Goal: Task Accomplishment & Management: Complete application form

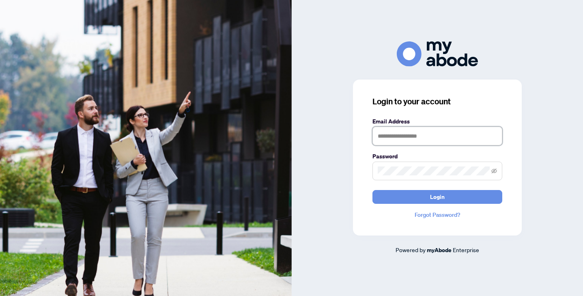
click at [400, 142] on input "text" at bounding box center [438, 136] width 130 height 19
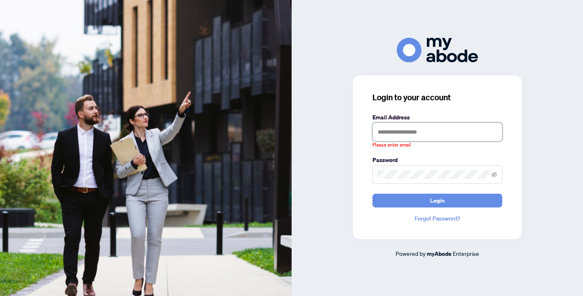
type input "**********"
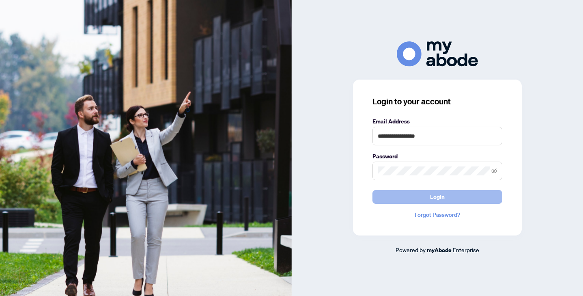
click at [413, 191] on button "Login" at bounding box center [438, 197] width 130 height 14
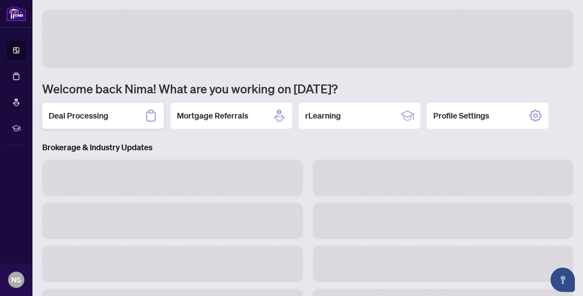
click at [114, 123] on div "Deal Processing" at bounding box center [103, 116] width 122 height 26
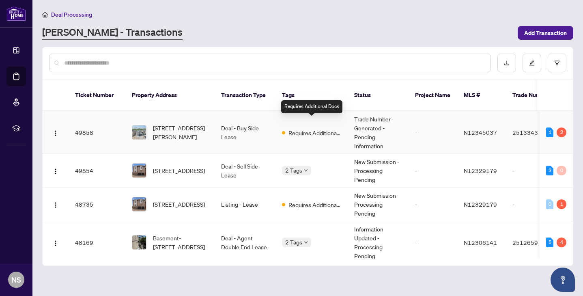
click at [337, 128] on span "Requires Additional Docs" at bounding box center [315, 132] width 53 height 9
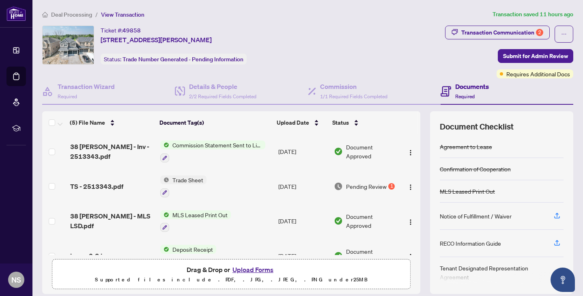
click at [259, 188] on td "Trade Sheet" at bounding box center [216, 186] width 118 height 35
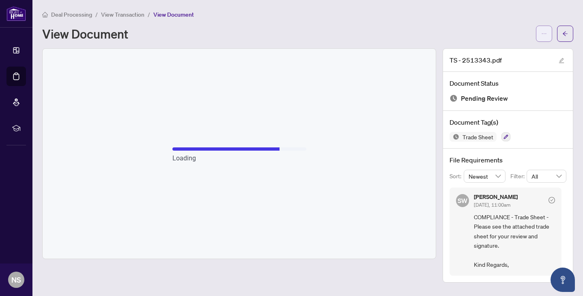
click at [538, 32] on button "button" at bounding box center [544, 34] width 16 height 16
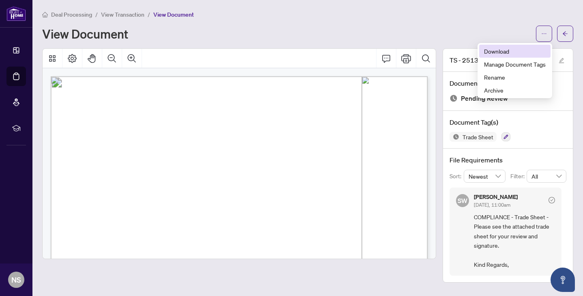
click at [508, 56] on li "Download" at bounding box center [514, 51] width 71 height 13
click at [263, 33] on div "View Document" at bounding box center [286, 33] width 489 height 13
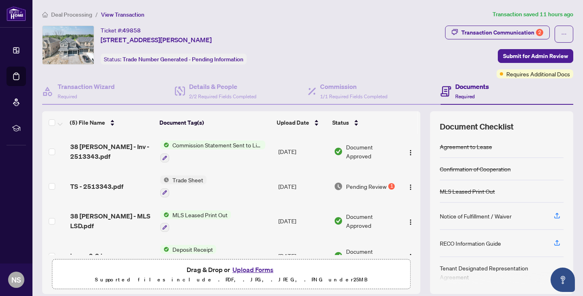
scroll to position [54, 0]
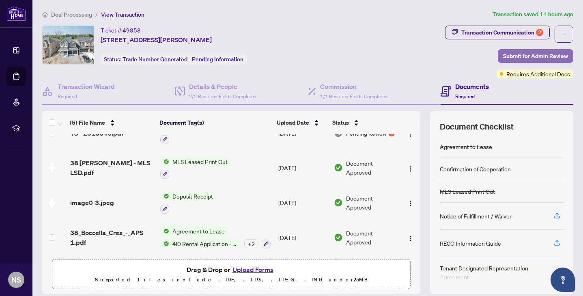
click at [529, 57] on span "Submit for Admin Review" at bounding box center [535, 56] width 65 height 13
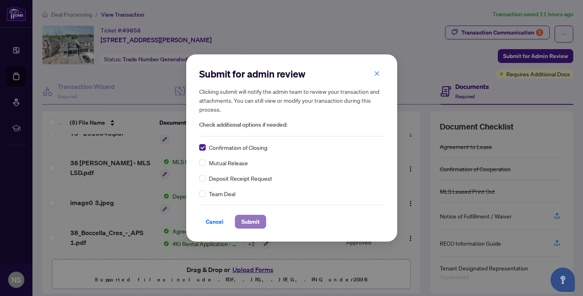
click at [239, 218] on button "Submit" at bounding box center [250, 222] width 31 height 14
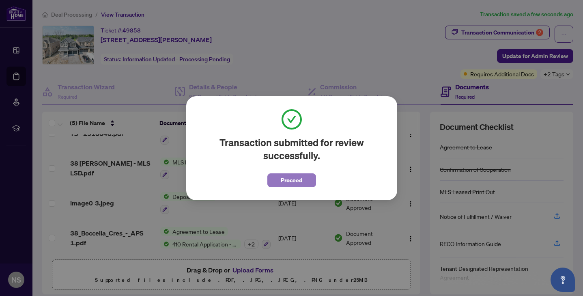
click at [286, 186] on span "Proceed" at bounding box center [292, 180] width 22 height 13
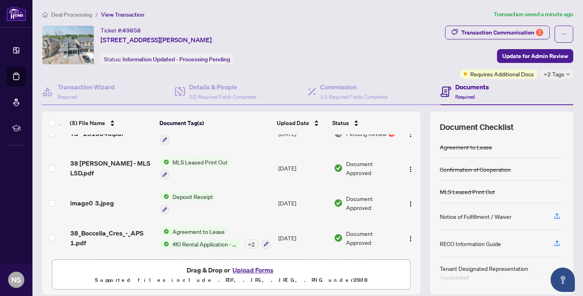
scroll to position [54, 0]
click at [264, 266] on button "Upload Forms" at bounding box center [253, 270] width 46 height 11
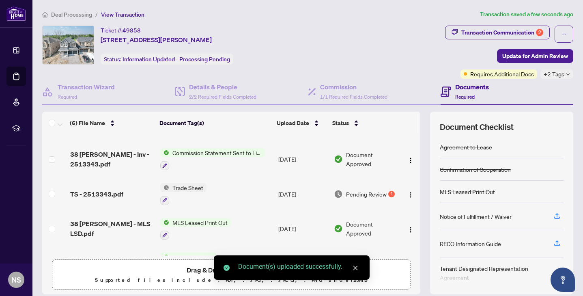
scroll to position [0, 0]
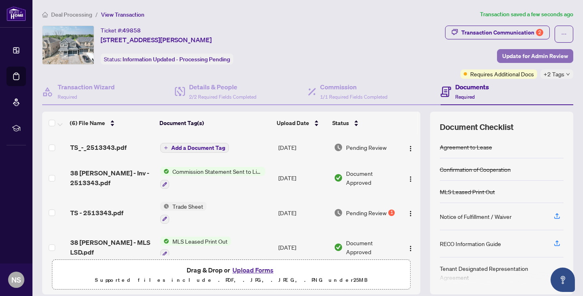
click at [509, 52] on span "Update for Admin Review" at bounding box center [536, 56] width 66 height 13
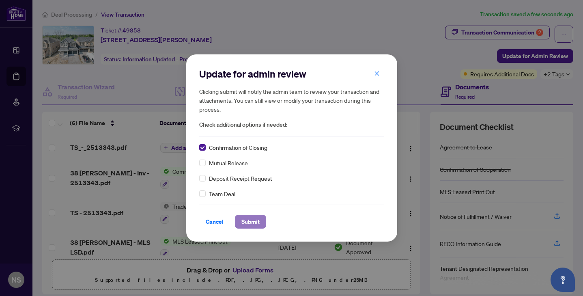
click at [243, 220] on span "Submit" at bounding box center [251, 221] width 18 height 13
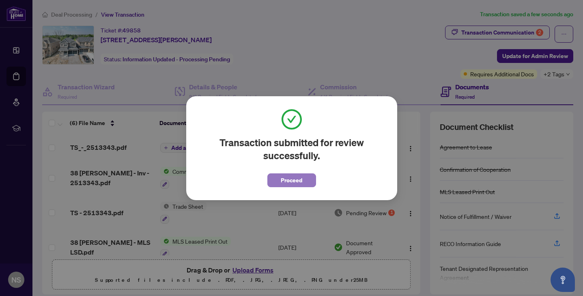
click at [305, 179] on button "Proceed" at bounding box center [292, 180] width 49 height 14
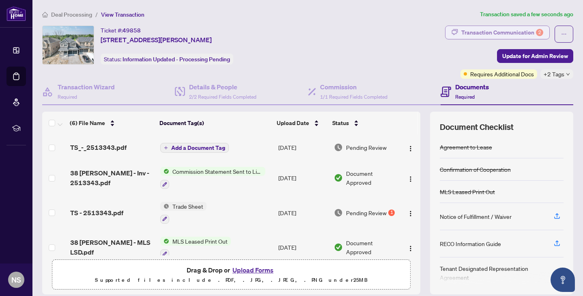
click at [502, 30] on div "Transaction Communication 2" at bounding box center [503, 32] width 82 height 13
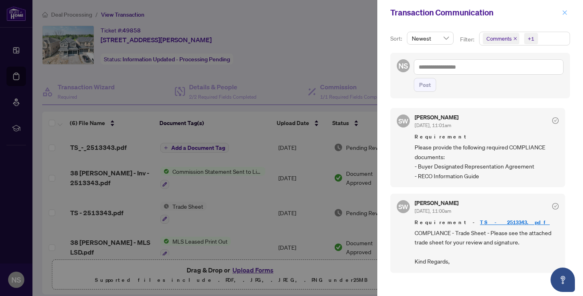
click at [564, 10] on icon "close" at bounding box center [565, 13] width 6 height 6
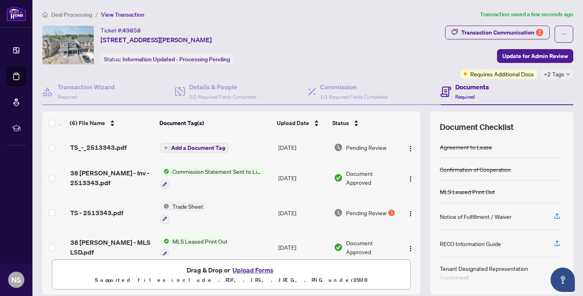
scroll to position [80, 0]
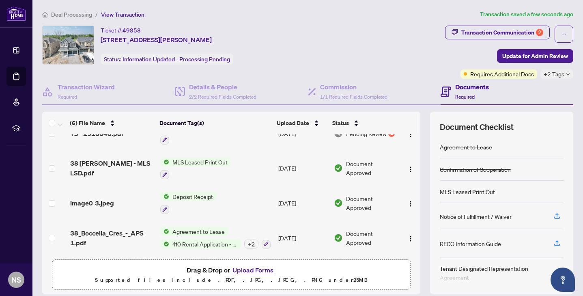
click at [263, 267] on button "Upload Forms" at bounding box center [253, 270] width 46 height 11
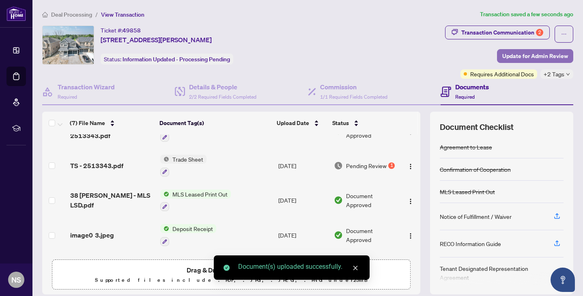
click at [531, 58] on span "Update for Admin Review" at bounding box center [536, 56] width 66 height 13
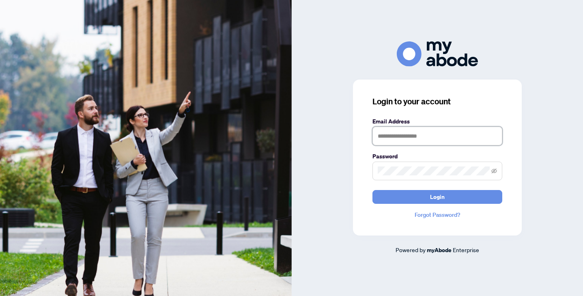
click at [448, 133] on input "text" at bounding box center [438, 136] width 130 height 19
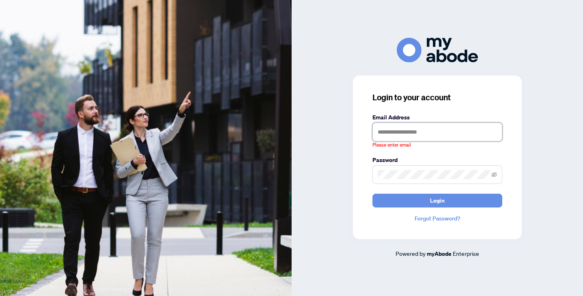
type input "**********"
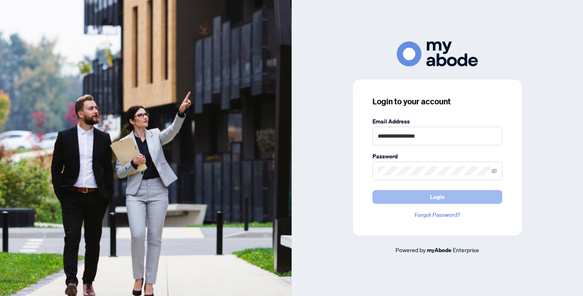
click at [444, 199] on span "Login" at bounding box center [437, 196] width 15 height 13
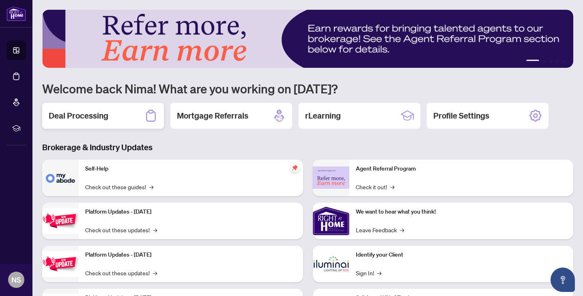
click at [120, 119] on div "Deal Processing" at bounding box center [103, 116] width 122 height 26
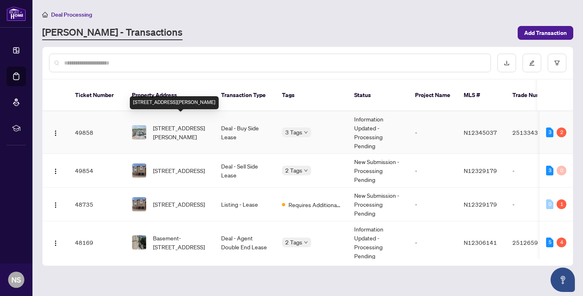
click at [179, 130] on span "[STREET_ADDRESS][PERSON_NAME]" at bounding box center [180, 132] width 55 height 18
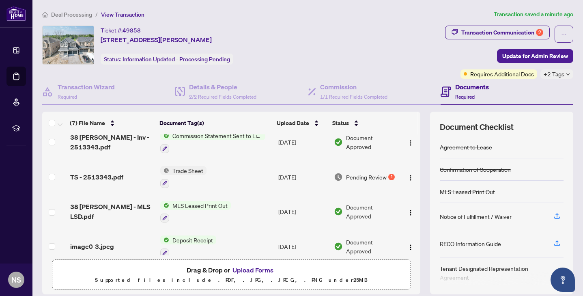
scroll to position [112, 0]
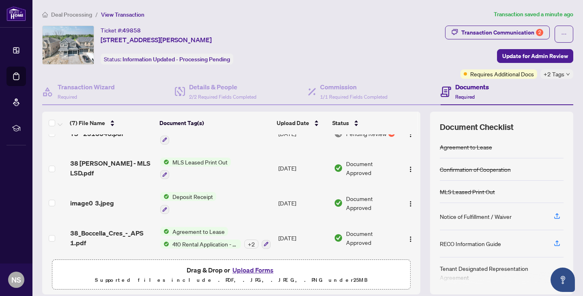
click at [254, 268] on button "Upload Forms" at bounding box center [253, 270] width 46 height 11
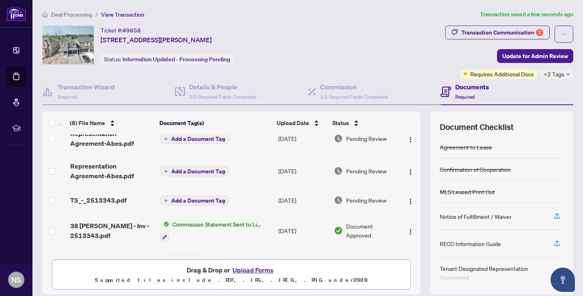
scroll to position [0, 0]
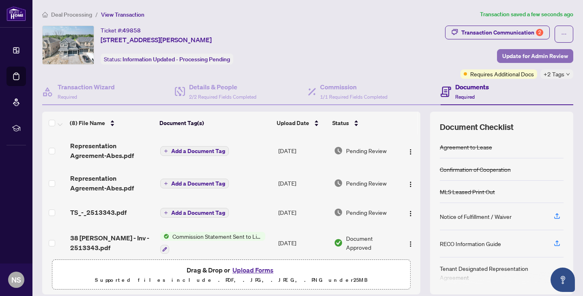
click at [534, 54] on span "Update for Admin Review" at bounding box center [536, 56] width 66 height 13
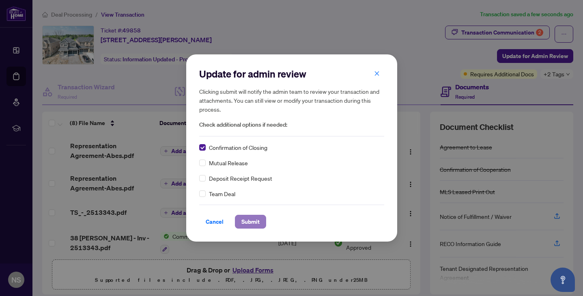
click at [253, 218] on span "Submit" at bounding box center [251, 221] width 18 height 13
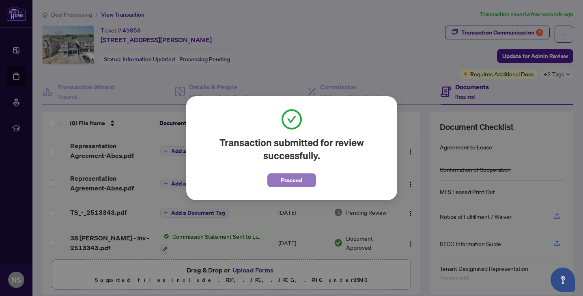
click at [291, 180] on span "Proceed" at bounding box center [292, 180] width 22 height 13
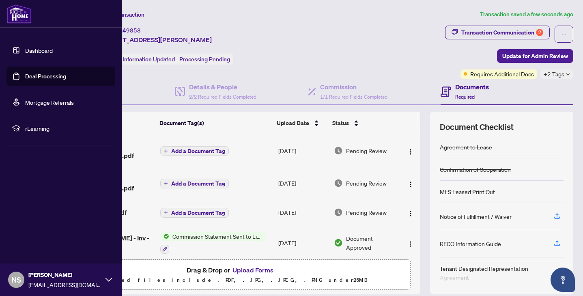
click at [30, 60] on ul "Dashboard Deal Processing Mortgage Referrals rLearning" at bounding box center [60, 89] width 109 height 97
click at [31, 52] on link "Dashboard" at bounding box center [39, 50] width 28 height 7
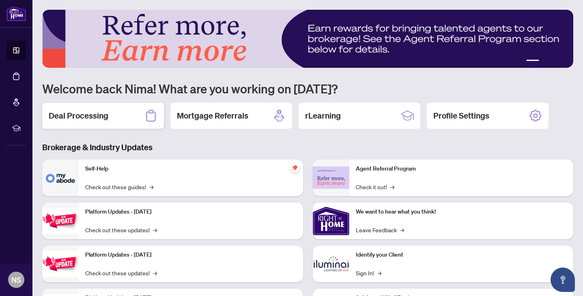
click at [116, 119] on div "Deal Processing" at bounding box center [103, 116] width 122 height 26
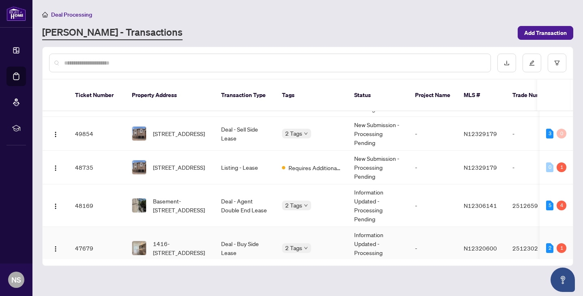
scroll to position [35, 0]
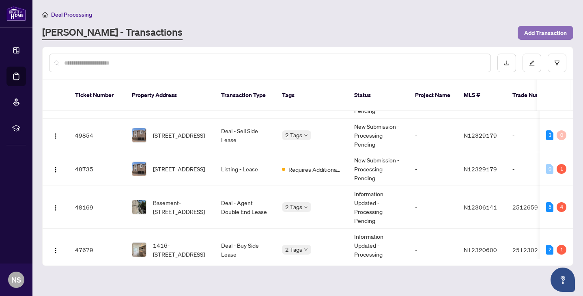
click at [534, 35] on span "Add Transaction" at bounding box center [546, 32] width 43 height 13
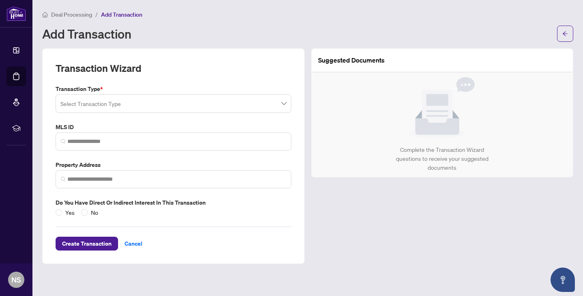
click at [218, 105] on input "search" at bounding box center [169, 105] width 219 height 18
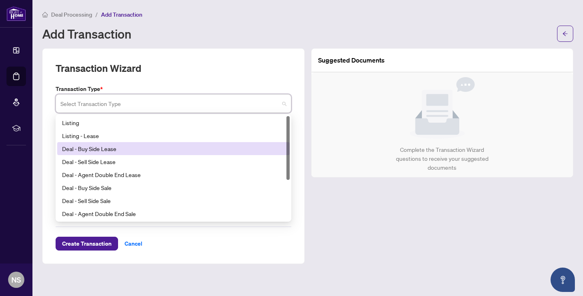
click at [189, 149] on div "Deal - Buy Side Lease" at bounding box center [173, 148] width 223 height 9
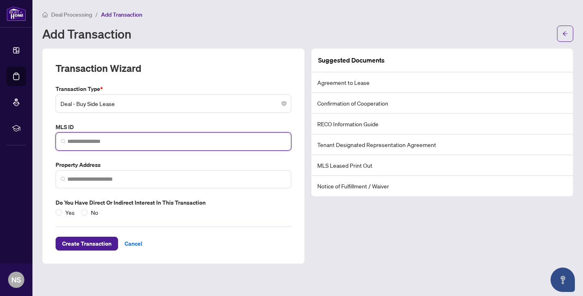
click at [175, 143] on input "search" at bounding box center [176, 141] width 219 height 9
paste input "*********"
type input "*********"
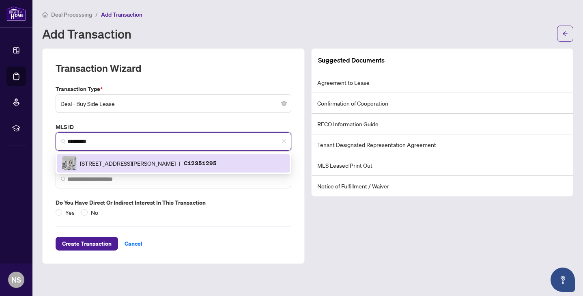
click at [144, 166] on span "[STREET_ADDRESS][PERSON_NAME]" at bounding box center [128, 163] width 96 height 9
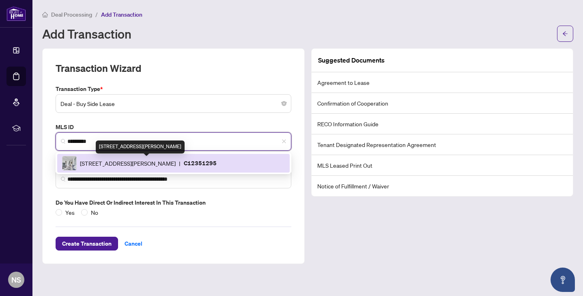
type input "**********"
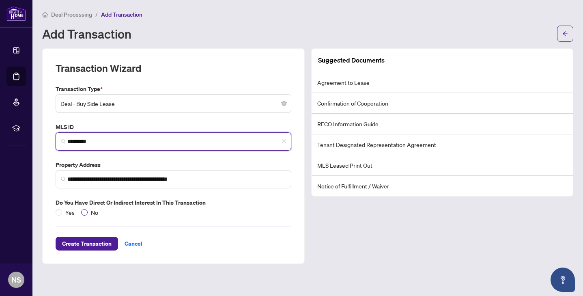
type input "*********"
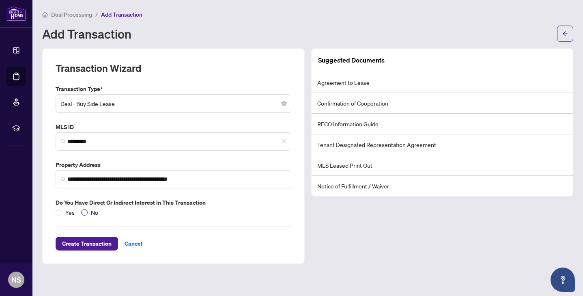
click at [89, 210] on span "No" at bounding box center [95, 212] width 14 height 9
click at [104, 239] on span "Create Transaction" at bounding box center [87, 243] width 50 height 13
